Goal: Navigation & Orientation: Go to known website

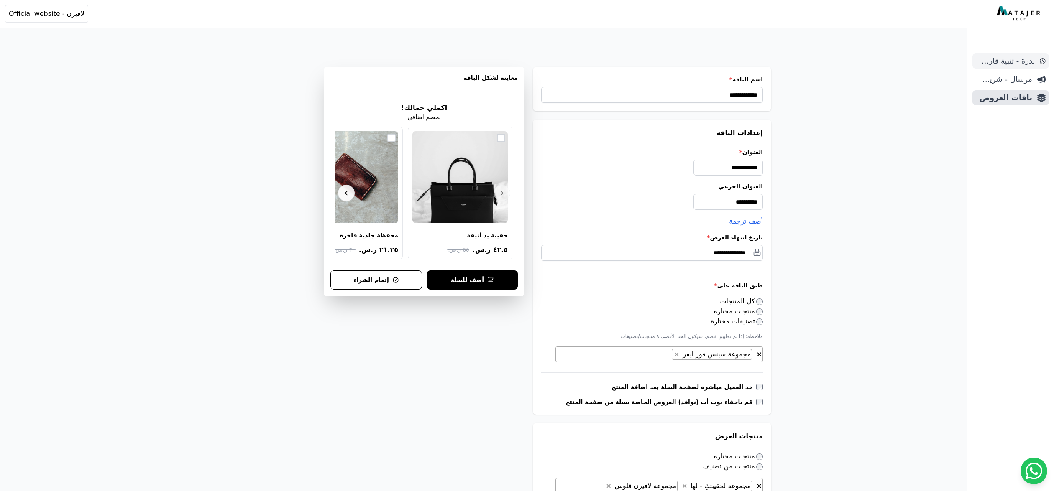
scroll to position [0, -1]
click at [1012, 19] on img at bounding box center [1020, 13] width 46 height 15
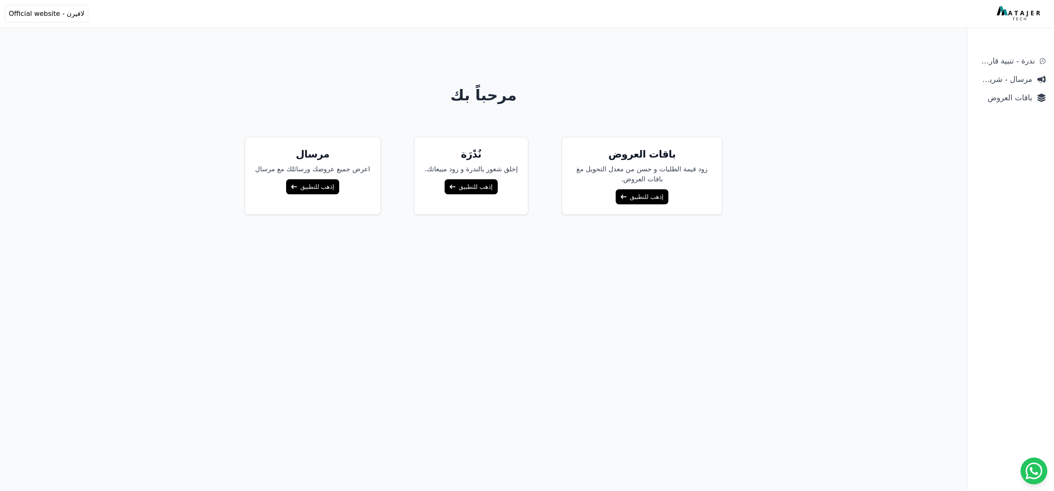
click at [460, 187] on link "إذهب للتطبيق" at bounding box center [471, 186] width 53 height 15
click at [97, 151] on body "أهلاً بك! إذا كان لديك أي استفسار أو تحتاج مساعدة، لا تتردد في التواصل معنا Ope…" at bounding box center [527, 262] width 1054 height 525
click at [632, 192] on link "إذهب للتطبيق" at bounding box center [642, 196] width 53 height 15
